Goal: Task Accomplishment & Management: Manage account settings

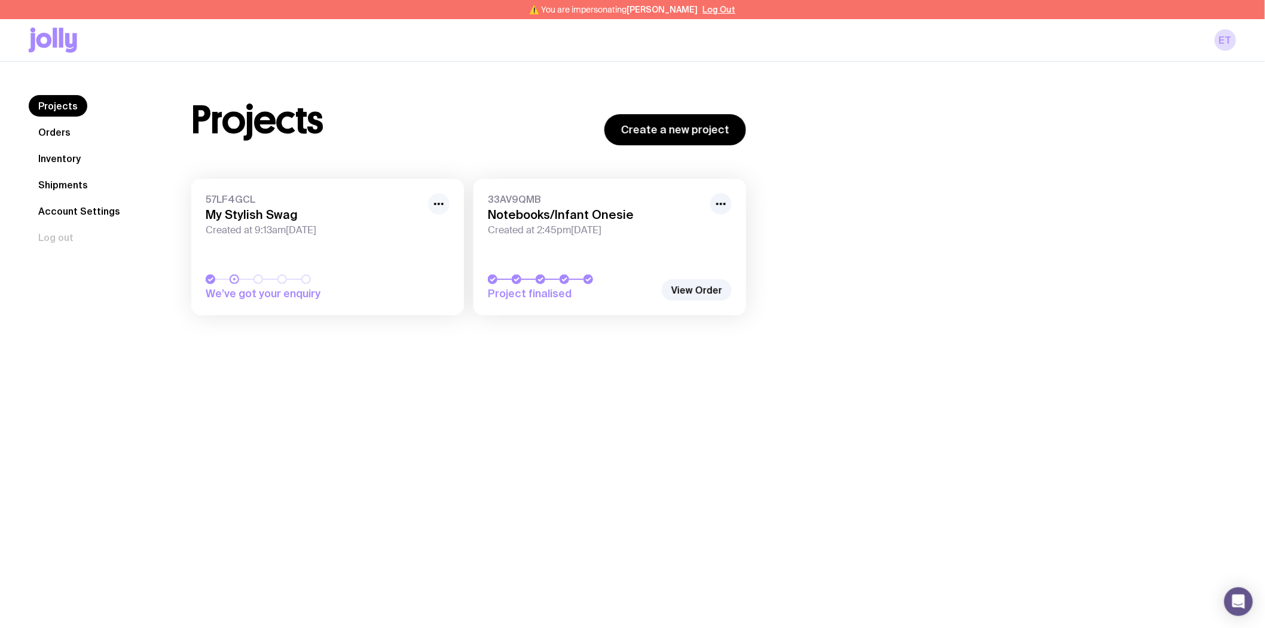
click at [438, 201] on icon "button" at bounding box center [439, 204] width 14 height 14
click at [421, 242] on button "Rename" at bounding box center [411, 248] width 57 height 12
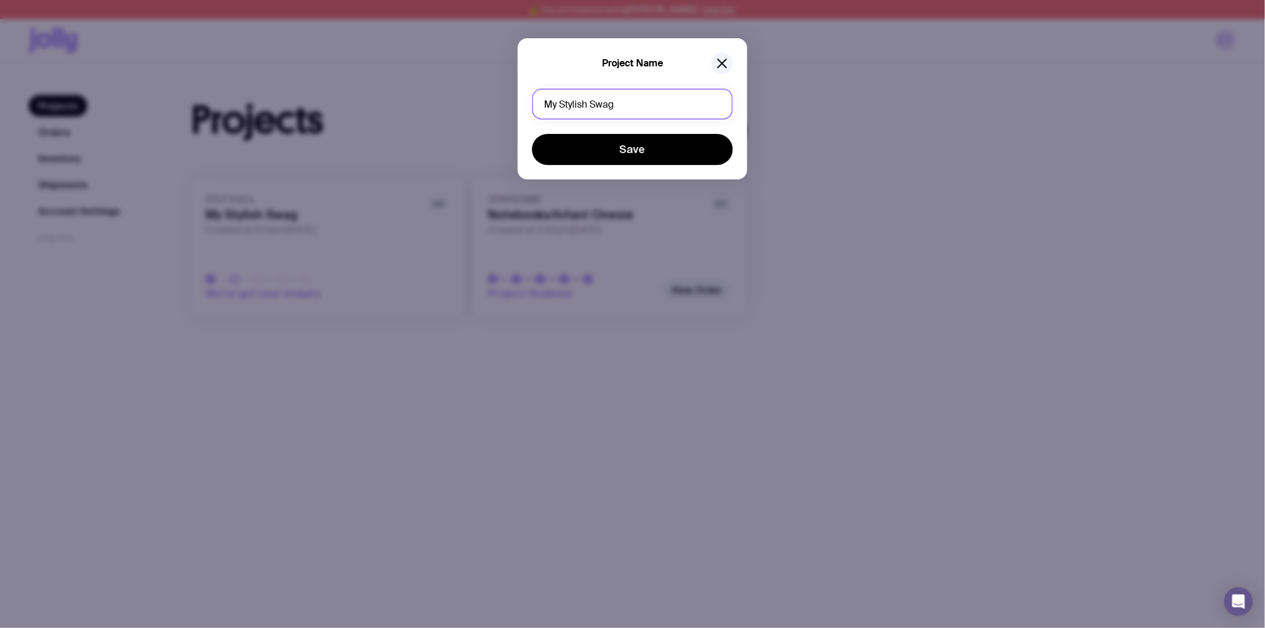
click at [581, 112] on input "My Stylish Swag" at bounding box center [632, 103] width 201 height 31
type input "Notebook"
click at [532, 134] on button "Save" at bounding box center [632, 149] width 201 height 31
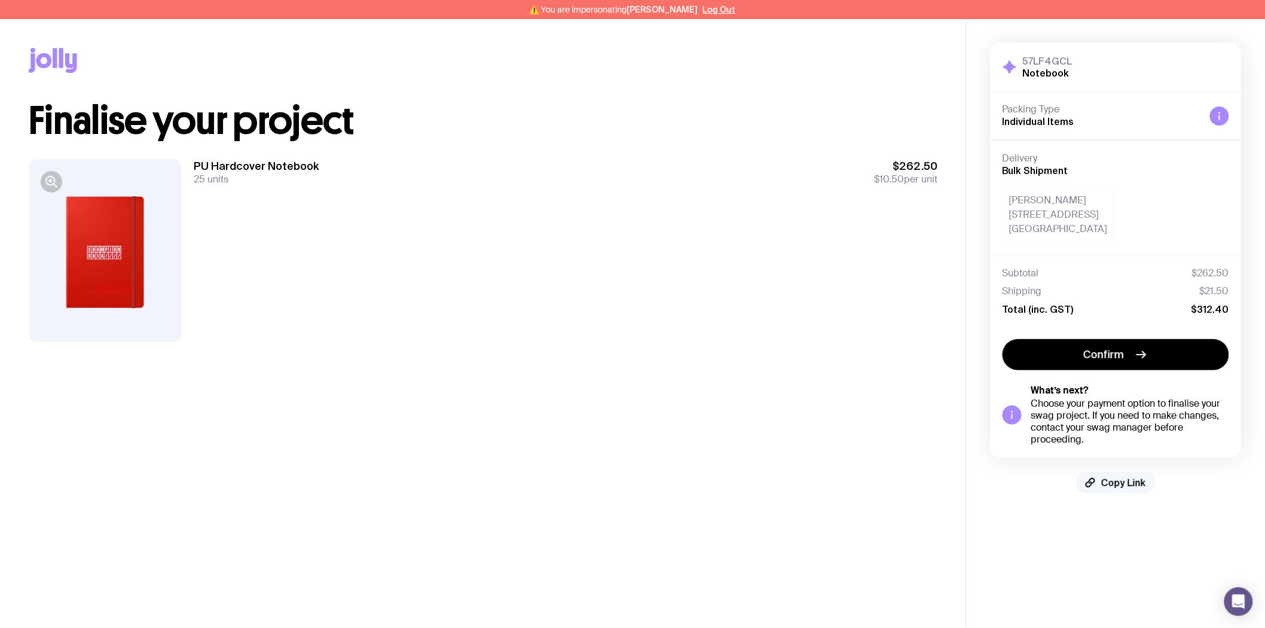
click at [1122, 486] on span "Copy Link" at bounding box center [1123, 482] width 45 height 12
click at [1119, 482] on span "Copy Link" at bounding box center [1123, 482] width 45 height 12
